Goal: Task Accomplishment & Management: Manage account settings

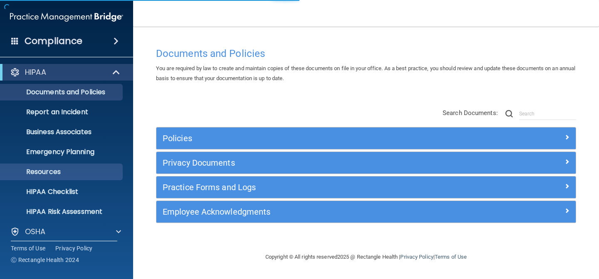
scroll to position [65, 0]
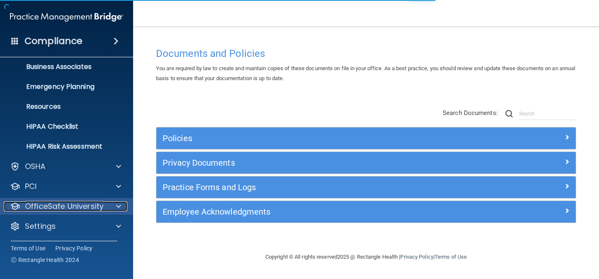
click at [53, 211] on p "OfficeSafe University" at bounding box center [64, 207] width 79 height 10
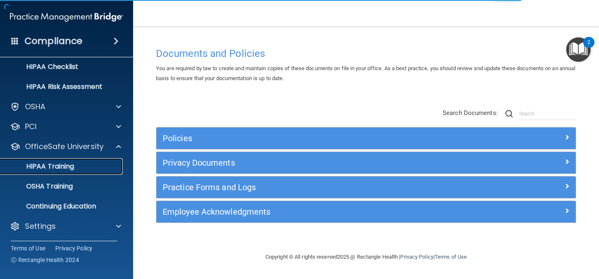
click at [72, 164] on p "HIPAA Training" at bounding box center [39, 167] width 69 height 8
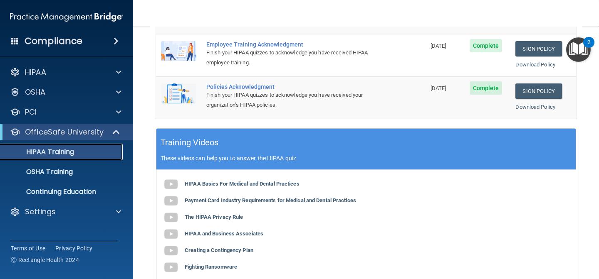
scroll to position [218, 0]
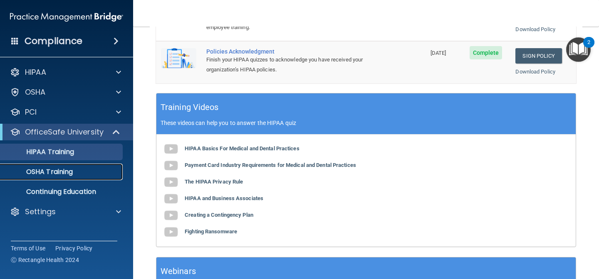
click at [41, 169] on p "OSHA Training" at bounding box center [38, 172] width 67 height 8
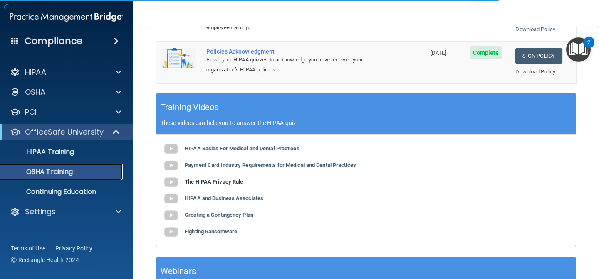
scroll to position [129, 0]
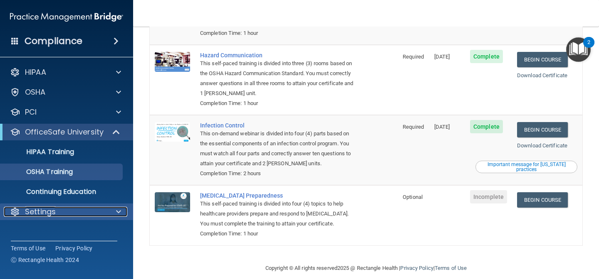
click at [67, 212] on div "Settings" at bounding box center [55, 212] width 103 height 10
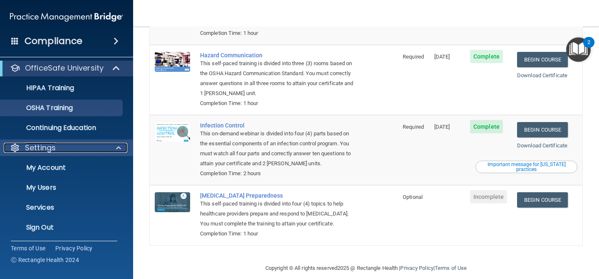
scroll to position [65, 0]
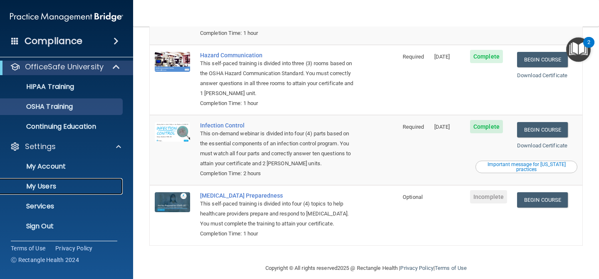
click at [67, 186] on p "My Users" at bounding box center [62, 187] width 114 height 8
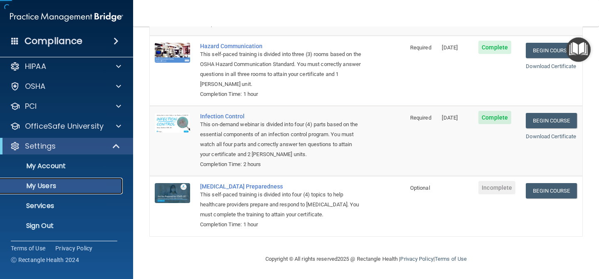
scroll to position [6, 0]
click at [82, 188] on p "My Users" at bounding box center [62, 186] width 114 height 8
select select "20"
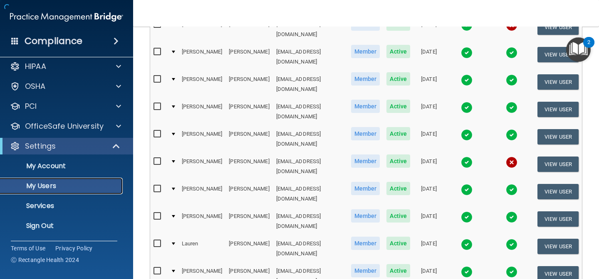
scroll to position [406, 0]
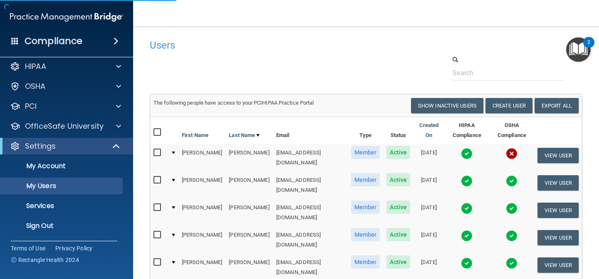
select select "20"
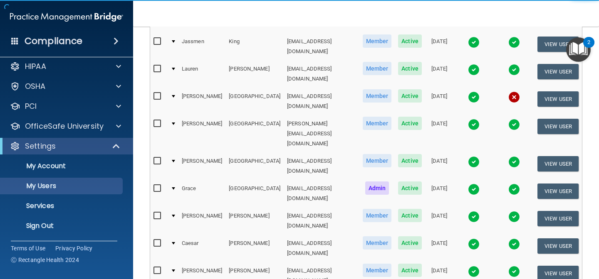
scroll to position [166, 0]
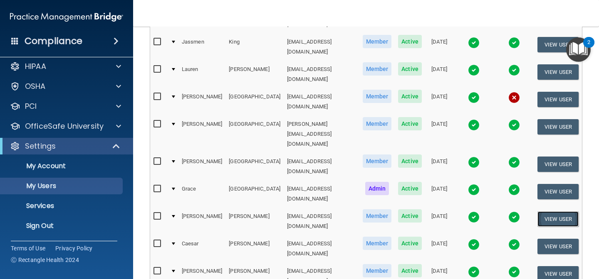
click at [547, 212] on button "View User" at bounding box center [557, 219] width 41 height 15
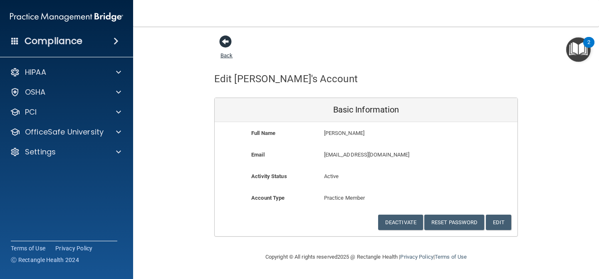
click at [222, 46] on span at bounding box center [225, 41] width 12 height 12
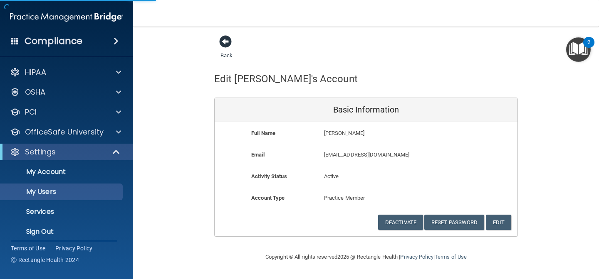
click at [228, 44] on span at bounding box center [225, 41] width 12 height 12
select select "20"
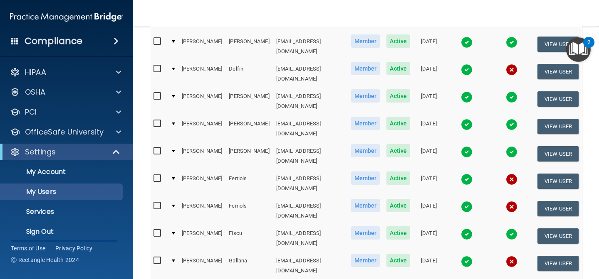
scroll to position [406, 0]
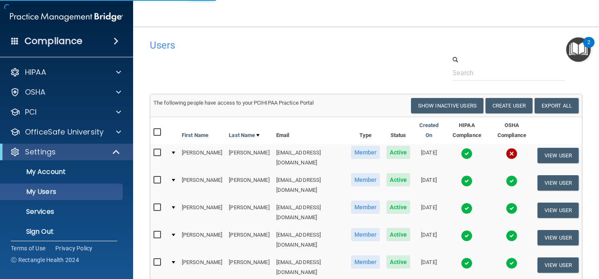
select select "20"
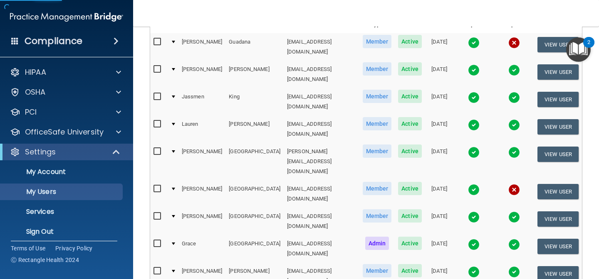
scroll to position [144, 0]
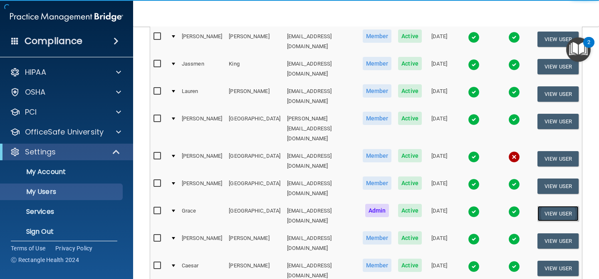
click at [544, 206] on button "View User" at bounding box center [557, 213] width 41 height 15
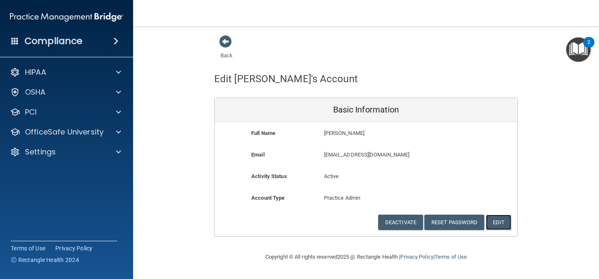
click at [500, 223] on button "Edit" at bounding box center [498, 222] width 25 height 15
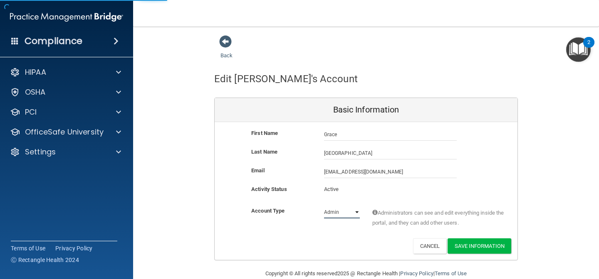
click at [354, 214] on select "Admin Member" at bounding box center [342, 212] width 36 height 12
select select "practice_member"
click at [324, 206] on select "Admin Member" at bounding box center [342, 212] width 36 height 12
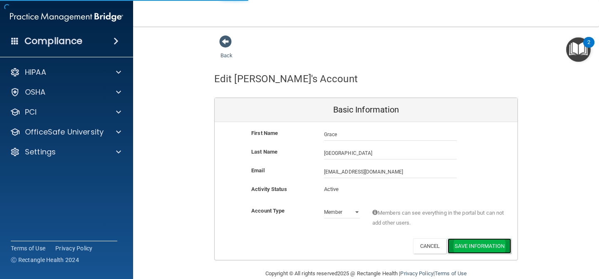
click at [480, 249] on button "Save Information" at bounding box center [480, 246] width 64 height 15
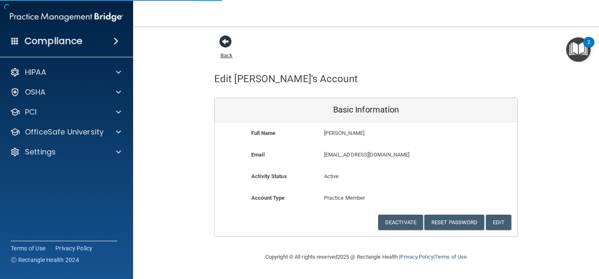
click at [225, 43] on span at bounding box center [225, 41] width 12 height 12
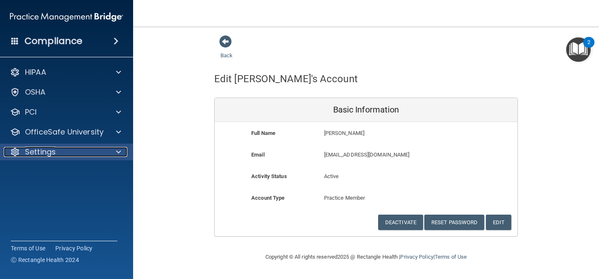
click at [67, 149] on div "Settings" at bounding box center [55, 152] width 103 height 10
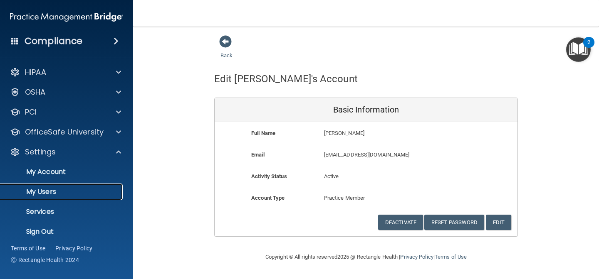
click at [65, 188] on p "My Users" at bounding box center [62, 192] width 114 height 8
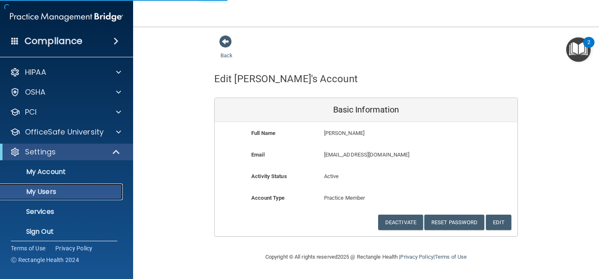
select select "20"
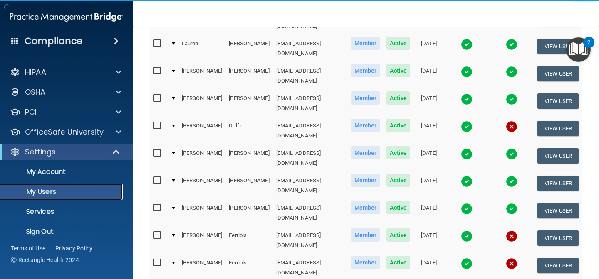
scroll to position [406, 0]
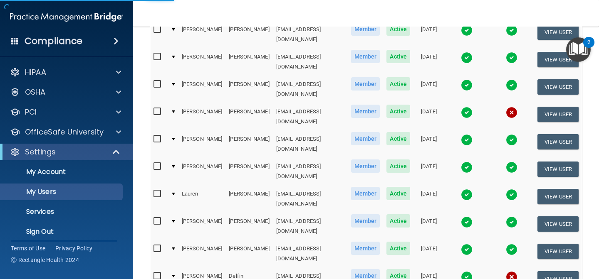
scroll to position [158, 0]
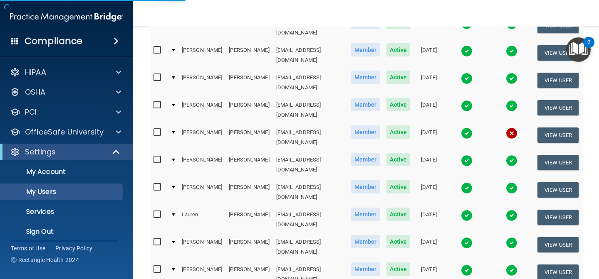
select select "20"
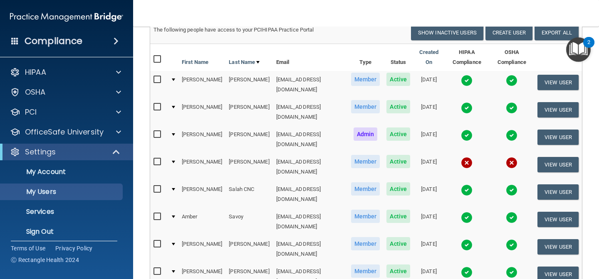
scroll to position [71, 0]
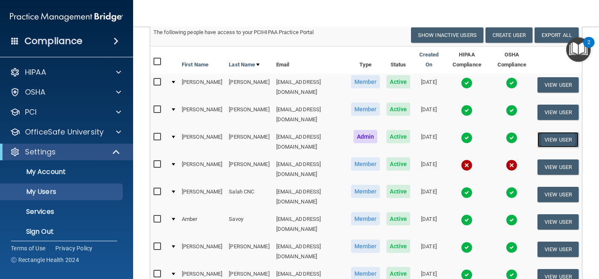
click at [545, 132] on button "View User" at bounding box center [557, 139] width 41 height 15
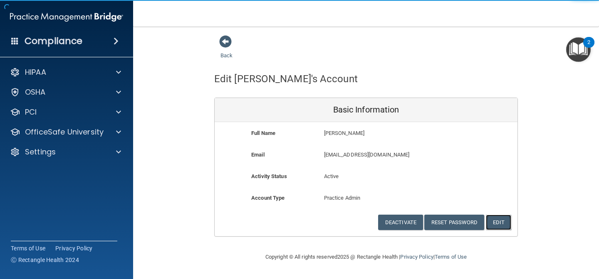
click at [505, 220] on button "Edit" at bounding box center [498, 222] width 25 height 15
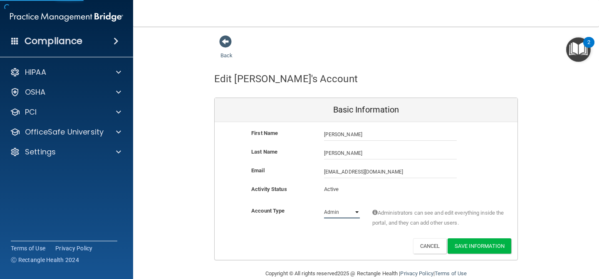
click at [347, 215] on select "Admin Member" at bounding box center [342, 212] width 36 height 12
select select "practice_member"
click at [324, 206] on select "Admin Member" at bounding box center [342, 212] width 36 height 12
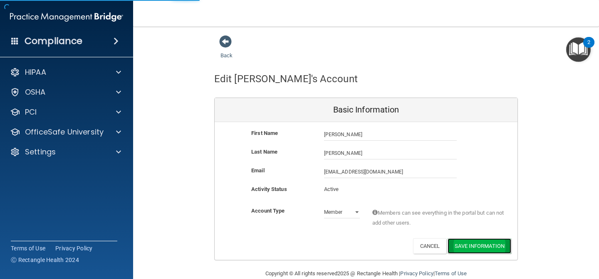
click at [489, 249] on button "Save Information" at bounding box center [480, 246] width 64 height 15
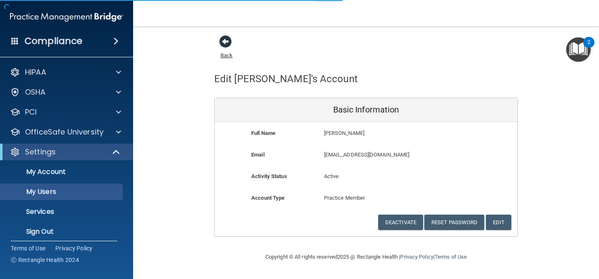
select select "20"
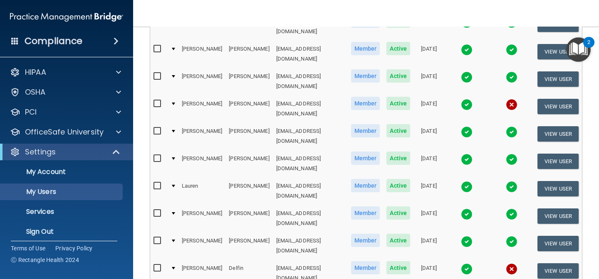
scroll to position [246, 0]
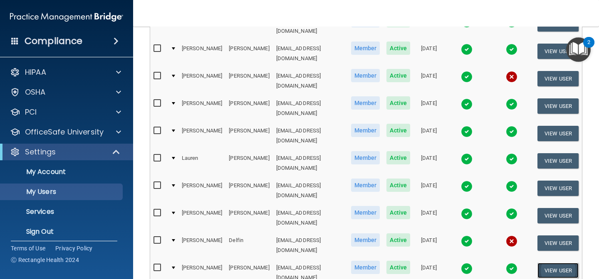
click at [552, 263] on button "View User" at bounding box center [557, 270] width 41 height 15
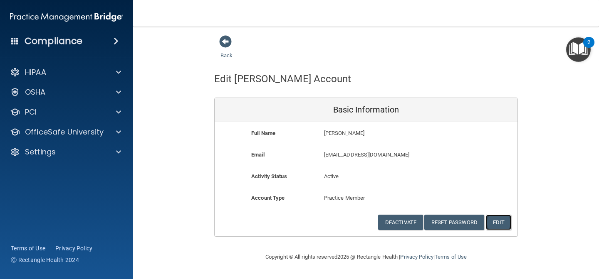
click at [500, 228] on button "Edit" at bounding box center [498, 222] width 25 height 15
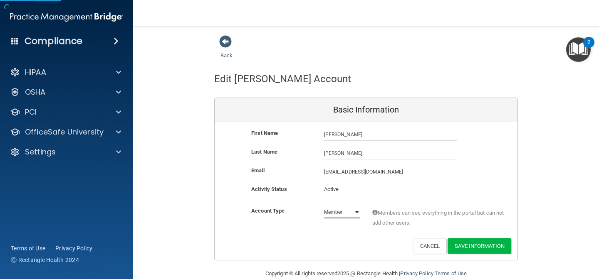
click at [354, 211] on select "Admin Member" at bounding box center [342, 212] width 36 height 12
select select "practice_admin"
click at [324, 206] on select "Admin Member" at bounding box center [342, 212] width 36 height 12
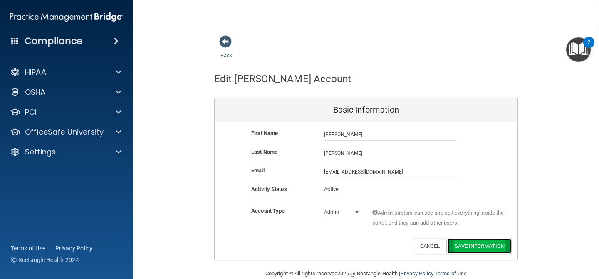
click at [480, 247] on button "Save Information" at bounding box center [480, 246] width 64 height 15
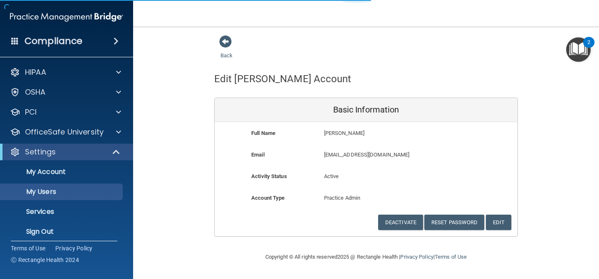
select select "20"
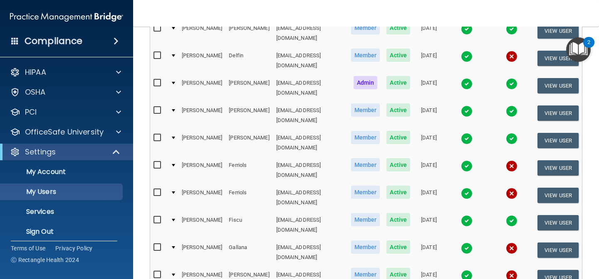
scroll to position [438, 0]
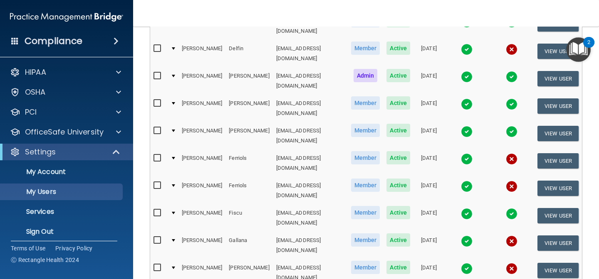
select select "20"
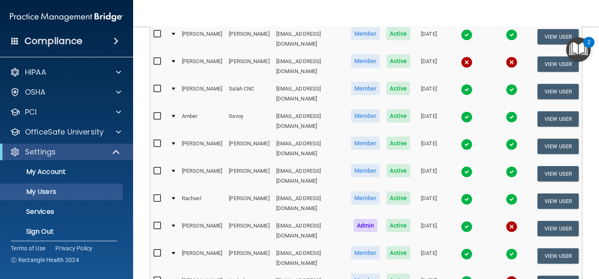
scroll to position [174, 0]
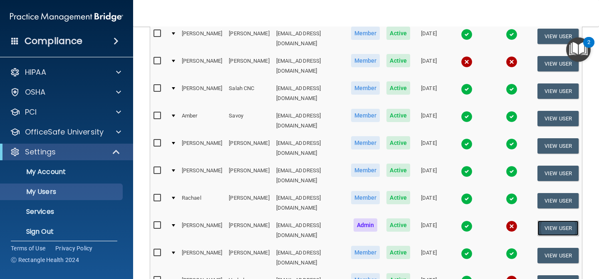
click at [547, 221] on button "View User" at bounding box center [557, 228] width 41 height 15
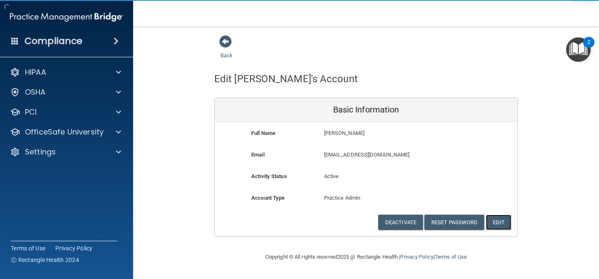
click at [495, 223] on button "Edit" at bounding box center [498, 222] width 25 height 15
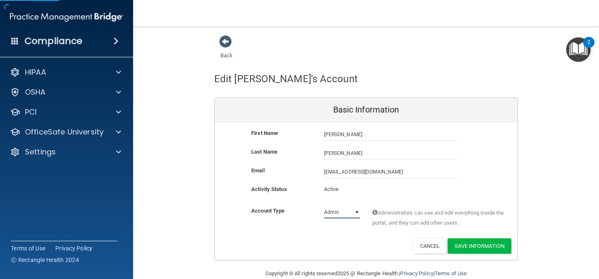
click at [354, 214] on select "Admin Member" at bounding box center [342, 212] width 36 height 12
select select "practice_member"
click at [324, 206] on select "Admin Member" at bounding box center [342, 212] width 36 height 12
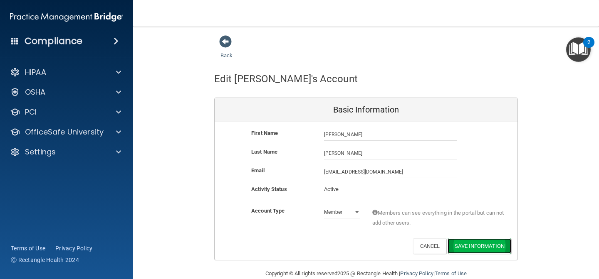
click at [481, 246] on button "Save Information" at bounding box center [480, 246] width 64 height 15
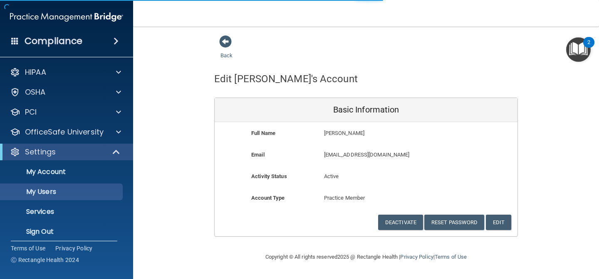
select select "20"
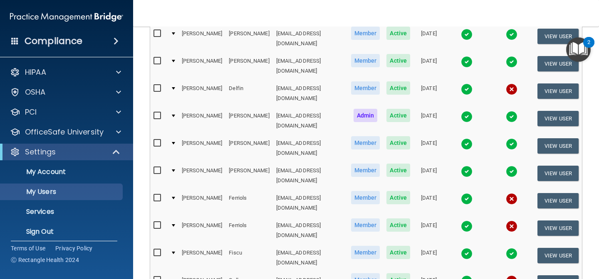
scroll to position [438, 0]
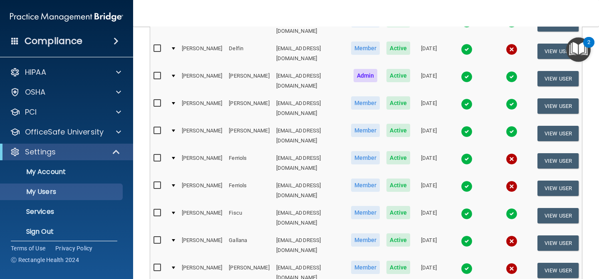
select select "20"
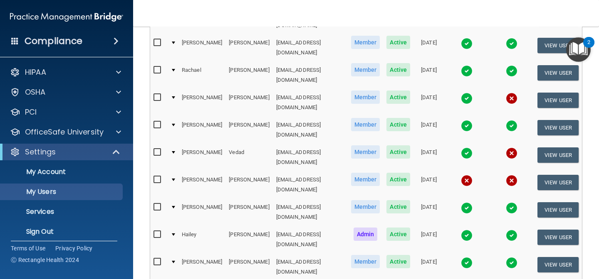
scroll to position [315, 0]
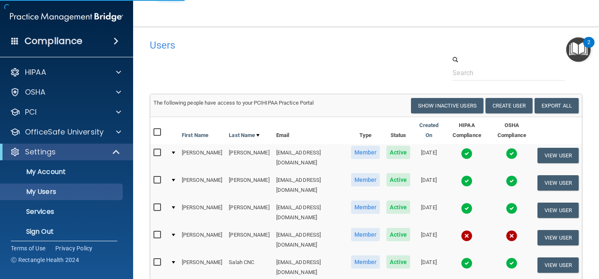
select select "20"
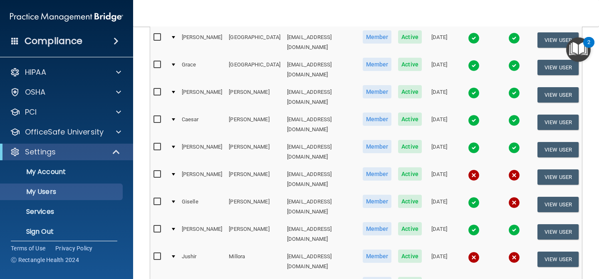
scroll to position [413, 0]
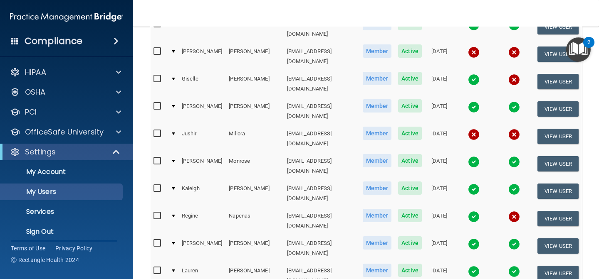
select select "20"
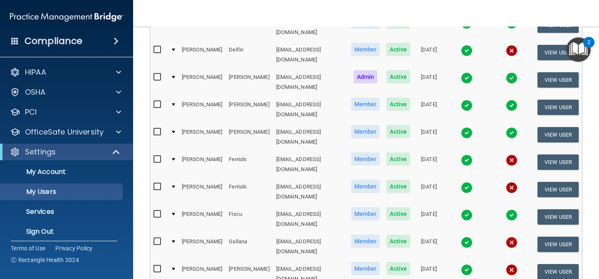
scroll to position [406, 0]
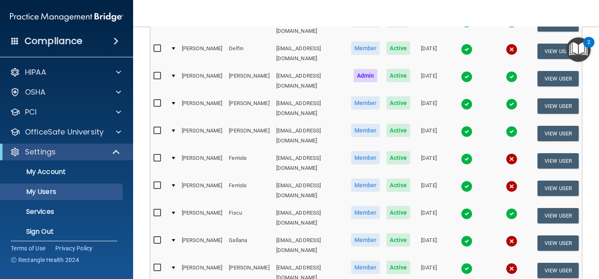
click at [74, 18] on img at bounding box center [66, 17] width 113 height 17
click at [48, 173] on p "My Account" at bounding box center [62, 172] width 114 height 8
